Goal: Find specific page/section: Find specific page/section

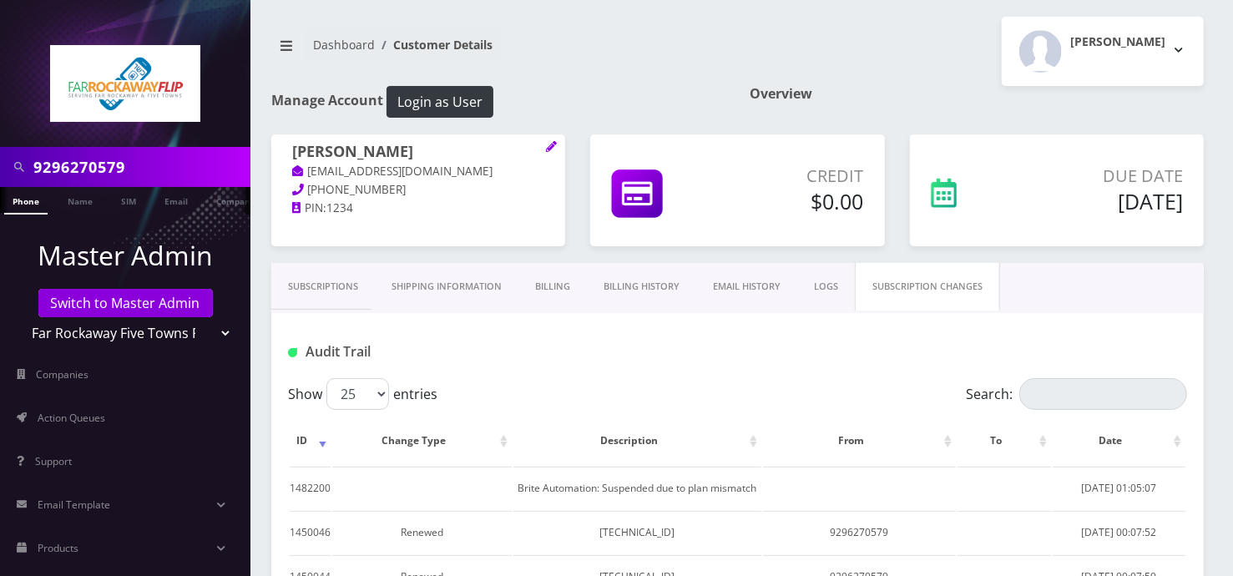
scroll to position [196, 0]
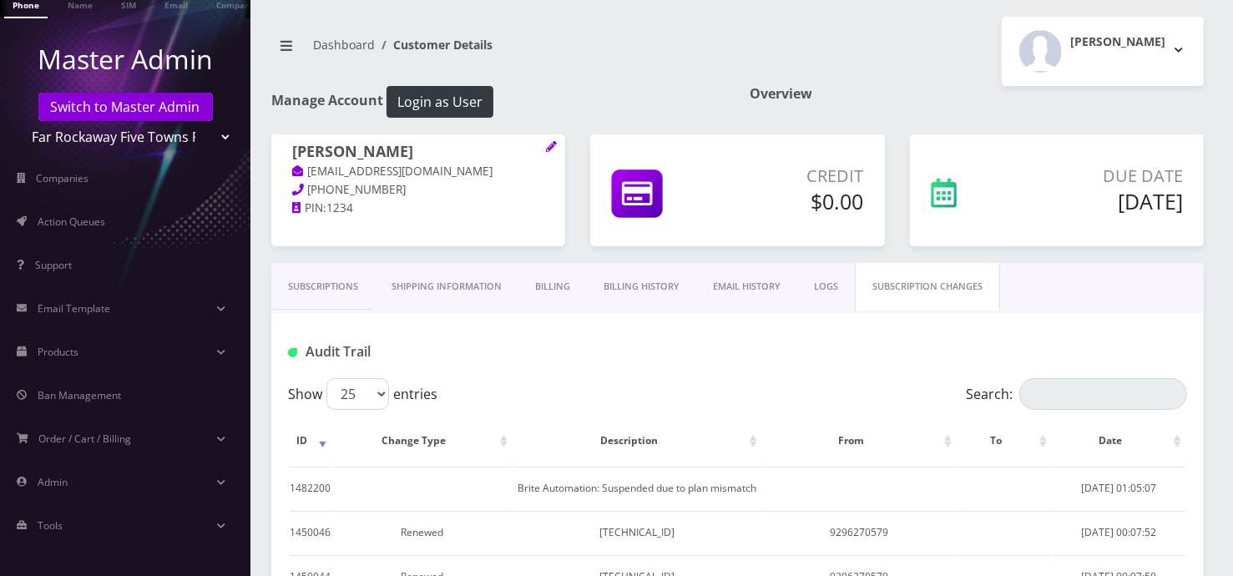
click at [183, 149] on select "Teltik Production My Link Mobile VennMobile Unlimited Advanced LTE Rexing Inc D…" at bounding box center [125, 137] width 213 height 32
click at [19, 121] on select "Teltik Production My Link Mobile VennMobile Unlimited Advanced LTE Rexing Inc D…" at bounding box center [125, 137] width 213 height 32
click at [166, 140] on select "Teltik Production My Link Mobile VennMobile Unlimited Advanced LTE Rexing Inc D…" at bounding box center [125, 137] width 213 height 32
select select "27"
click at [19, 121] on select "Teltik Production My Link Mobile VennMobile Unlimited Advanced LTE Rexing Inc D…" at bounding box center [125, 137] width 213 height 32
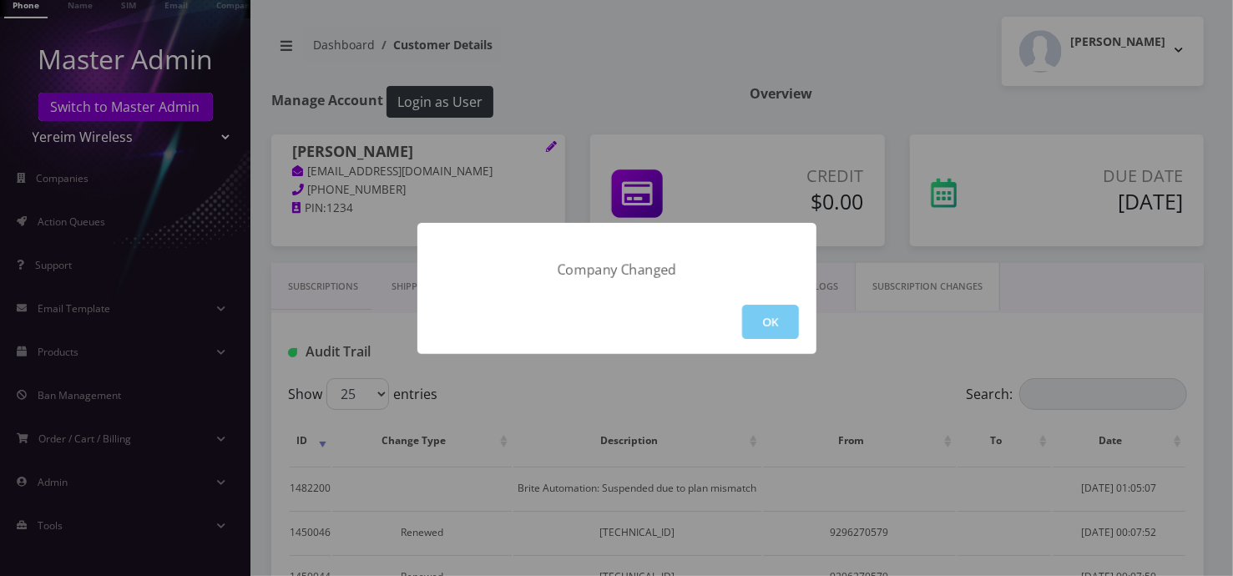
click at [766, 322] on button "OK" at bounding box center [770, 322] width 57 height 34
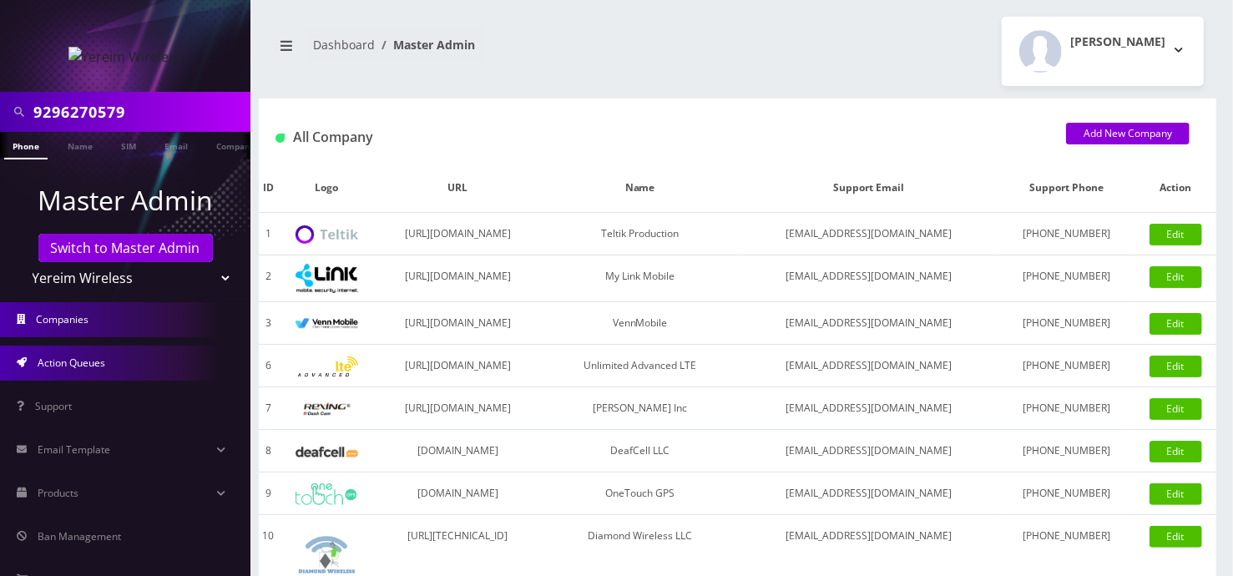
click at [141, 347] on link "Action Queues" at bounding box center [125, 363] width 250 height 35
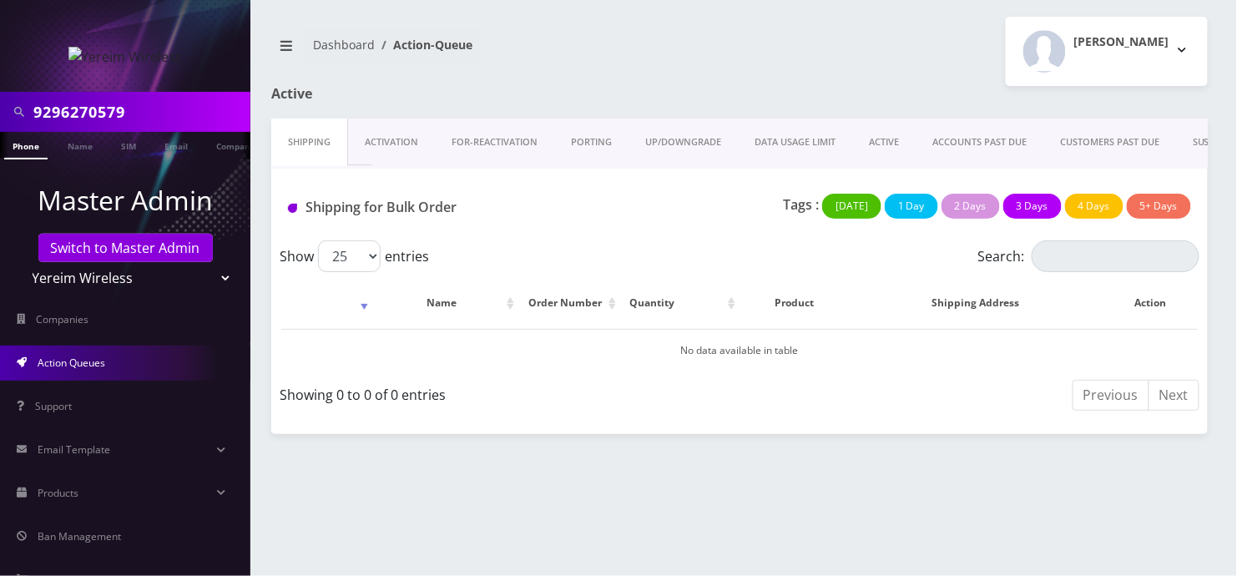
click at [581, 139] on link "PORTING" at bounding box center [591, 143] width 74 height 48
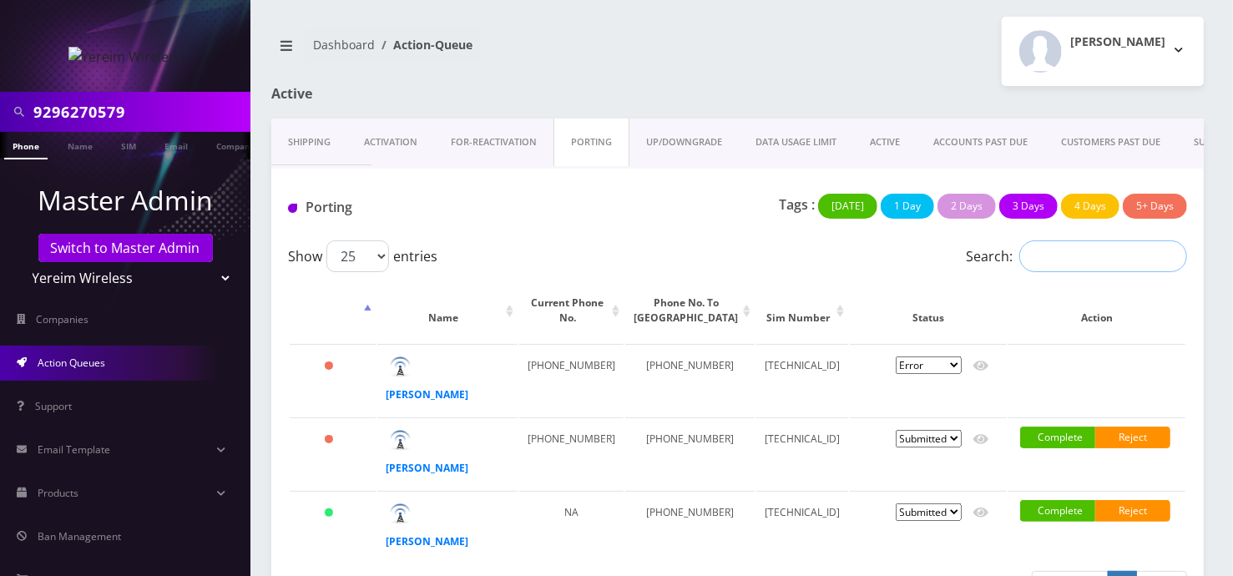
click at [1033, 255] on input "Search:" at bounding box center [1103, 256] width 168 height 32
paste input "845-213-0103."
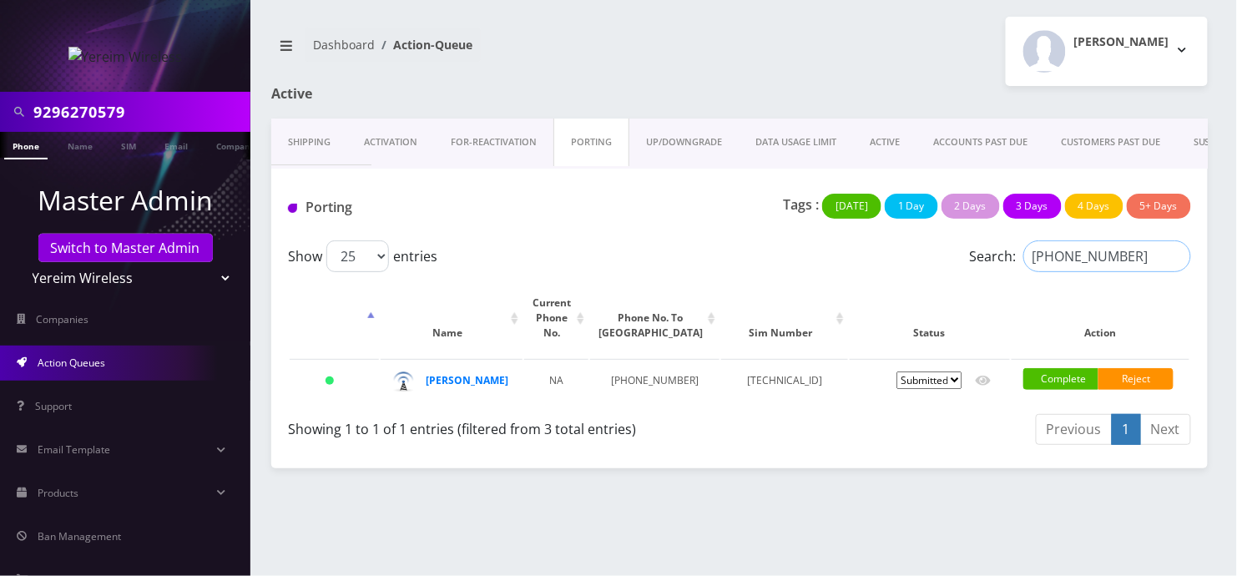
type input "845-213-0103"
click at [129, 235] on link "Switch to Master Admin" at bounding box center [125, 248] width 174 height 28
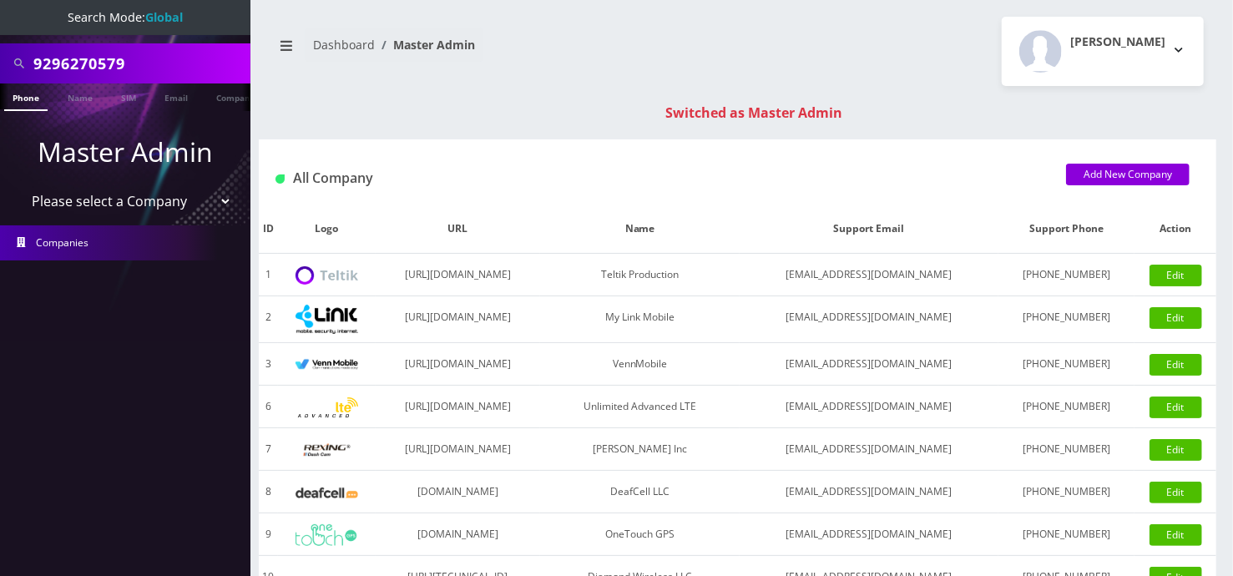
click at [72, 65] on input "9296270579" at bounding box center [139, 64] width 213 height 32
paste input "1929214353"
click at [43, 65] on input "19292143539" at bounding box center [139, 64] width 213 height 32
type input "9292143539"
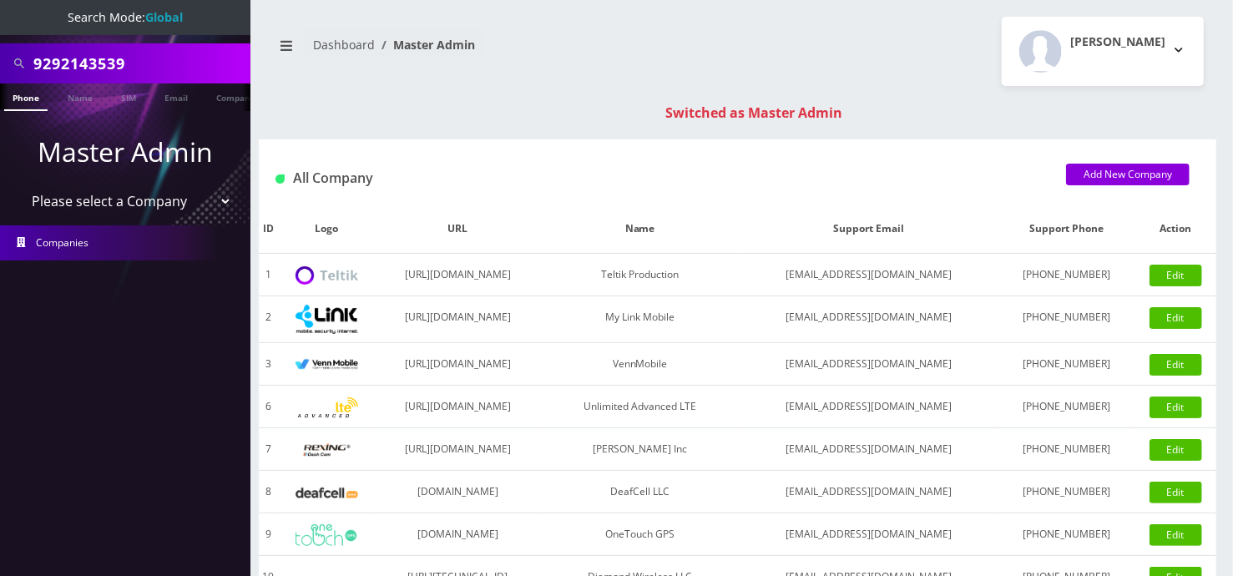
click at [37, 95] on link "Phone" at bounding box center [25, 97] width 43 height 28
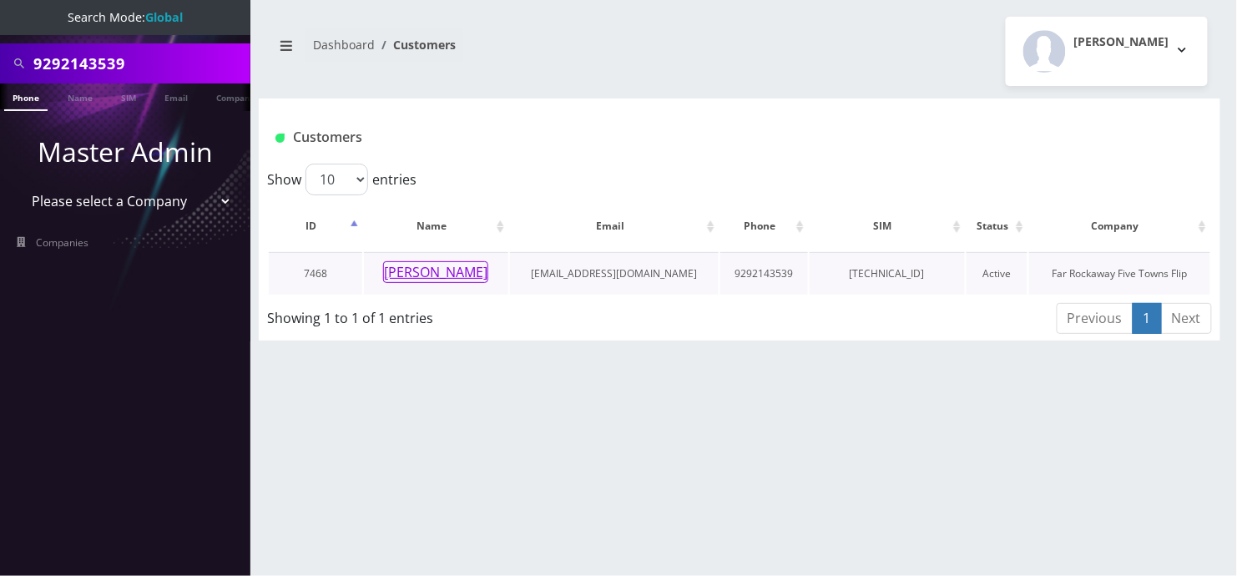
click at [404, 269] on button "[PERSON_NAME]" at bounding box center [435, 272] width 105 height 22
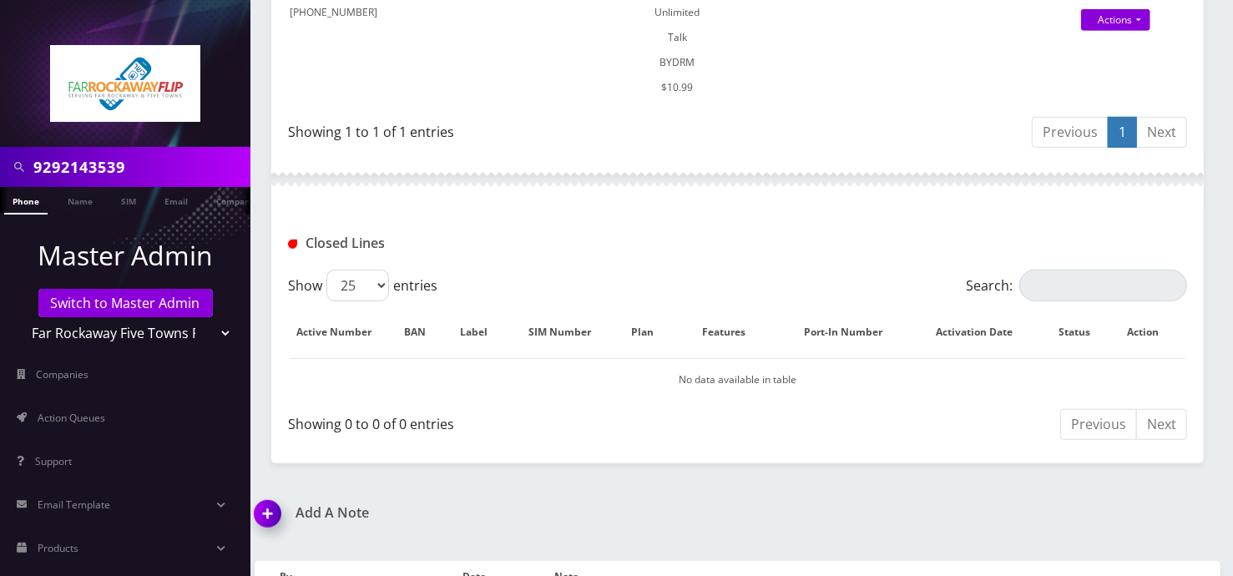
scroll to position [673, 0]
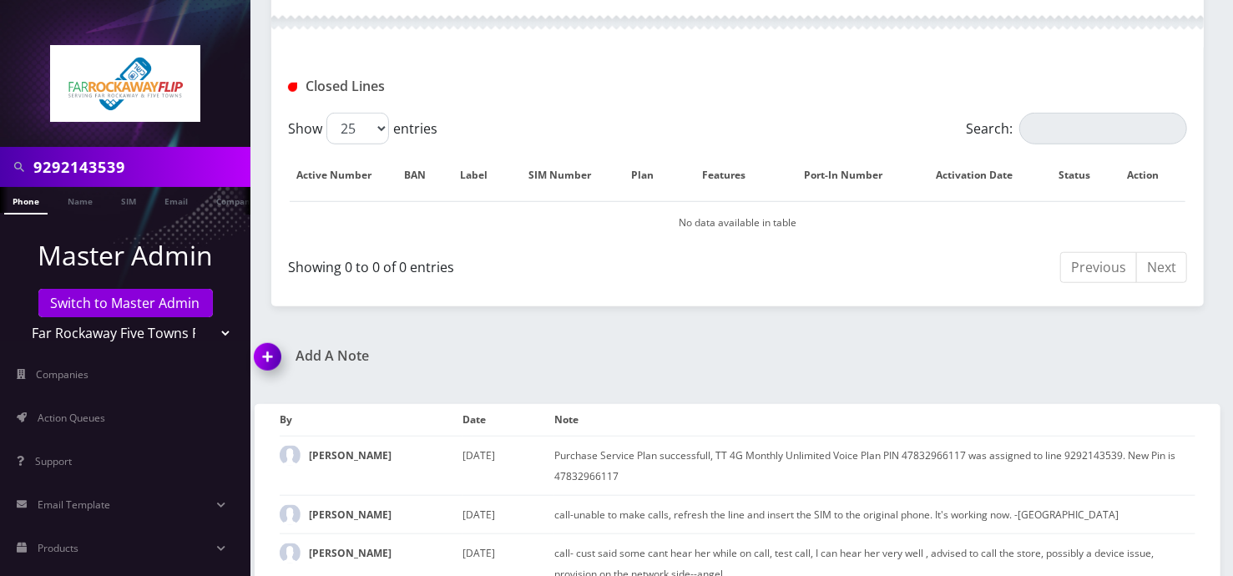
click at [1129, 348] on div "Add A Note *Please Enter Note Save Note By Date Note Tzvi Lieberman September 1…" at bounding box center [737, 477] width 991 height 258
click at [1200, 387] on div "*Please Enter Note Save Note By Date Note Tzvi Lieberman" at bounding box center [737, 496] width 991 height 219
click at [131, 301] on link "Switch to Master Admin" at bounding box center [125, 303] width 174 height 28
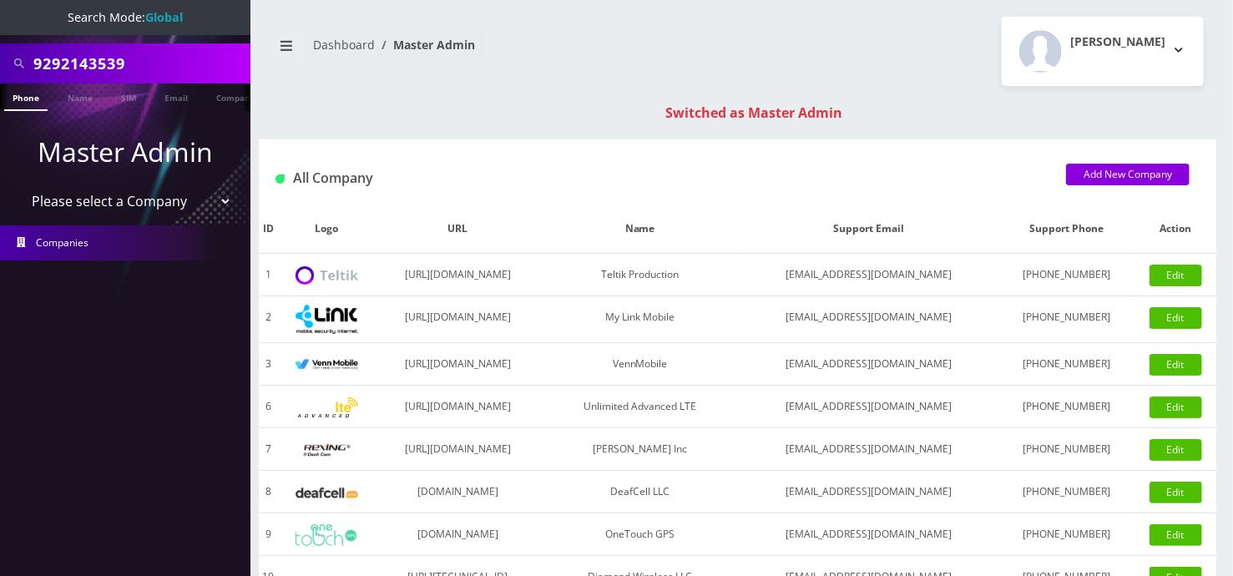
click at [94, 50] on input "9292143539" at bounding box center [139, 64] width 213 height 32
